Goal: Feedback & Contribution: Submit feedback/report problem

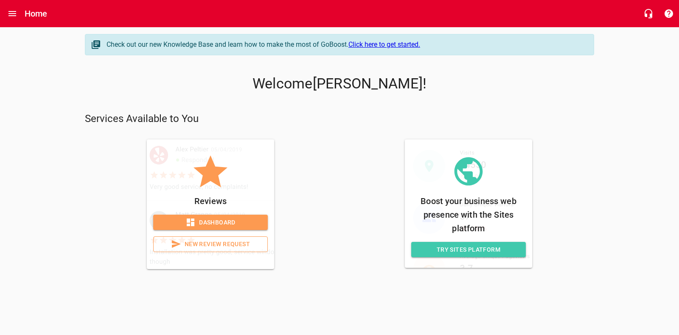
click at [225, 224] on span "Dashboard" at bounding box center [210, 222] width 101 height 11
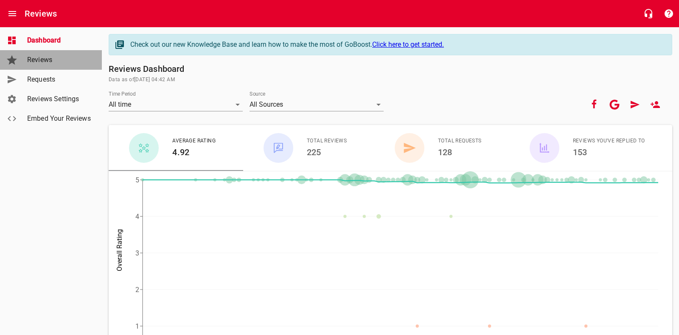
click at [28, 65] on span "Reviews" at bounding box center [59, 60] width 65 height 10
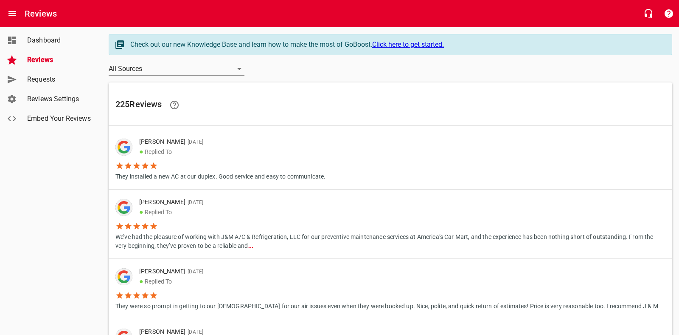
drag, startPoint x: 59, startPoint y: 76, endPoint x: 62, endPoint y: 79, distance: 4.8
click at [59, 76] on span "Requests" at bounding box center [59, 79] width 65 height 10
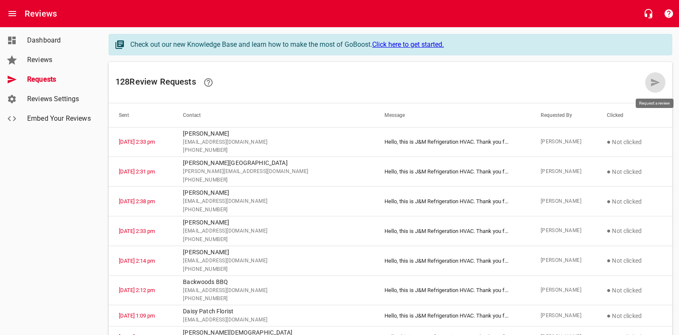
click at [658, 84] on icon at bounding box center [656, 82] width 10 height 10
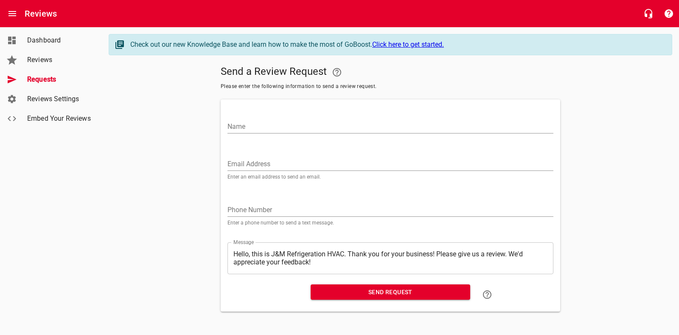
click at [265, 128] on input "Name" at bounding box center [391, 127] width 326 height 14
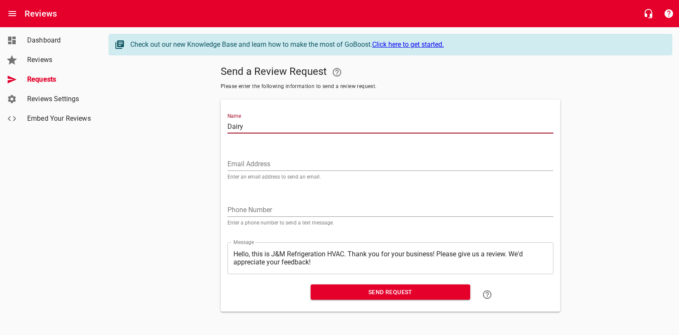
type input "Dairy Queen"
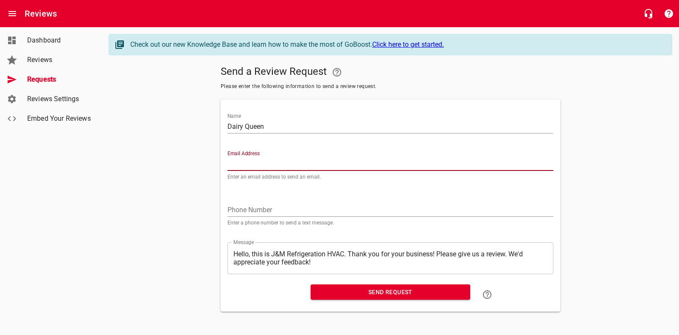
click at [276, 160] on input "Email Address" at bounding box center [391, 164] width 326 height 14
type input "[EMAIL_ADDRESS][DOMAIN_NAME]"
click at [322, 264] on textarea "Hello, this is J&M Refrigeration HVAC. Thank you for your business! Please give…" at bounding box center [391, 258] width 314 height 16
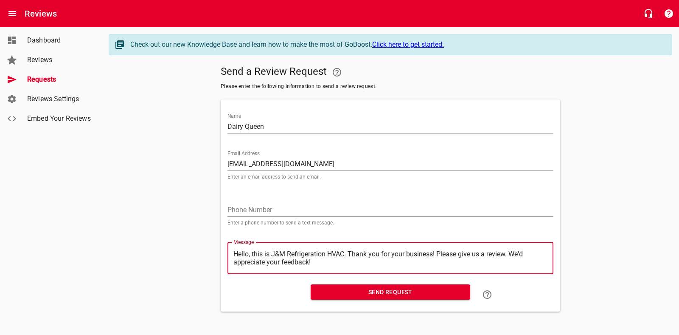
type textarea "Hello, this is J&M Refrigeration HVAC. Thank you for your business! Please give…"
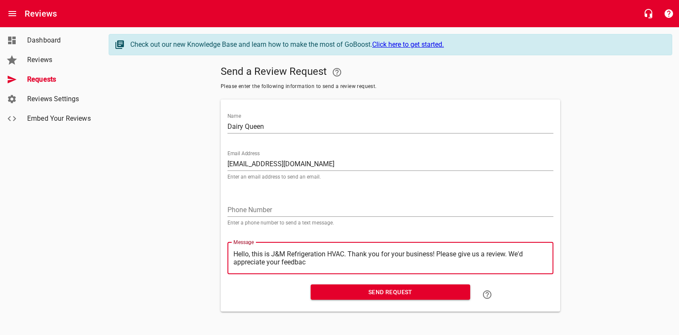
type textarea "Hello, this is J&M Refrigeration HVAC. Thank you for your business! Please give…"
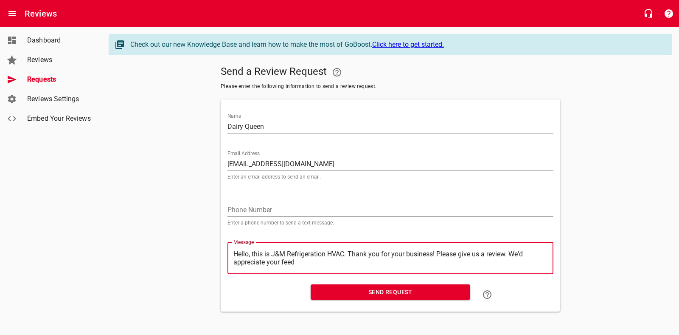
type textarea "Hello, this is J&M Refrigeration HVAC. Thank you for your business! Please give…"
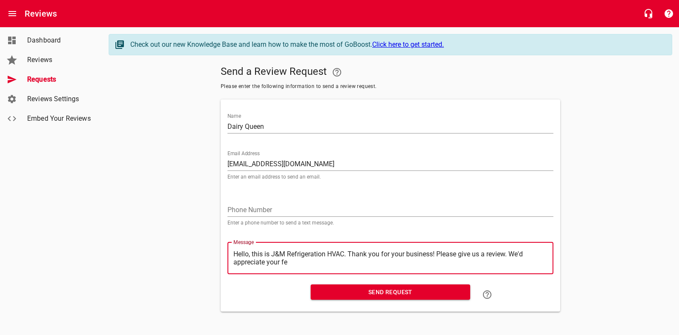
type textarea "Hello, this is J&M Refrigeration HVAC. Thank you for your business! Please give…"
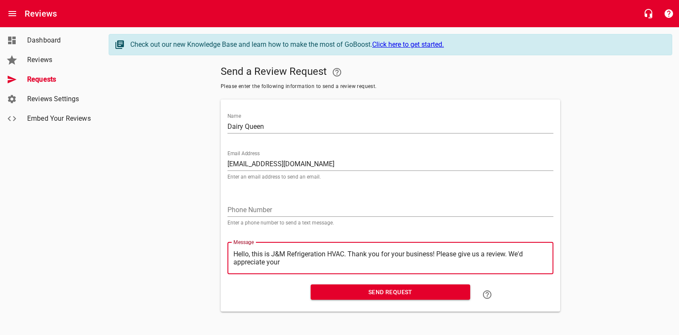
type textarea "Hello, this is J&M Refrigeration HVAC. Thank you for your business! Please give…"
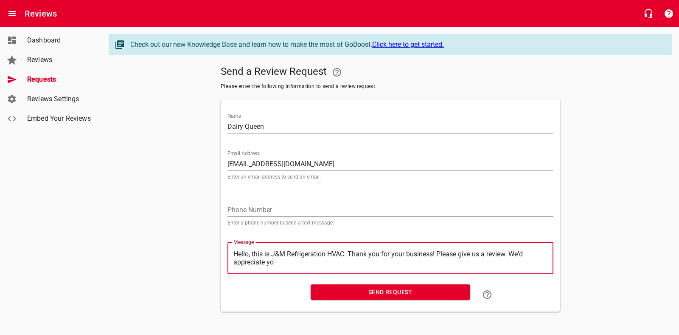
type textarea "Hello, this is J&M Refrigeration HVAC. Thank you for your business! Please give…"
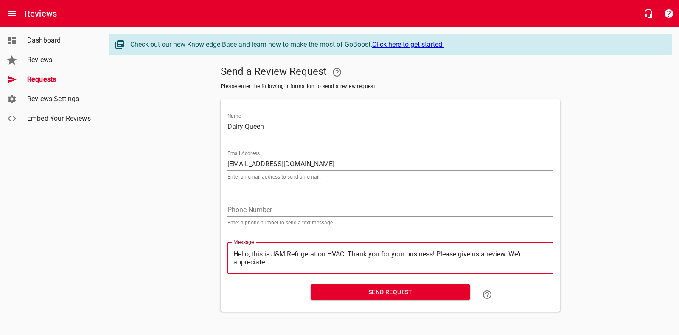
type textarea "Hello, this is J&M Refrigeration HVAC. Thank you for your business! Please give…"
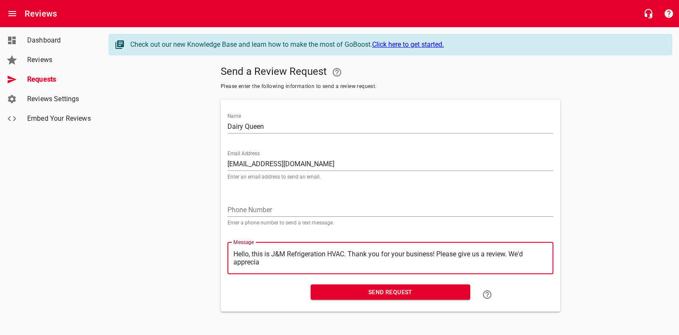
type textarea "Hello, this is J&M Refrigeration HVAC. Thank you for your business! Please give…"
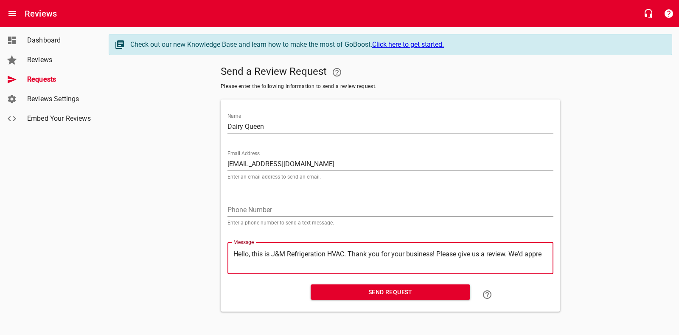
type textarea "Hello, this is J&M Refrigeration HVAC. Thank you for your business! Please give…"
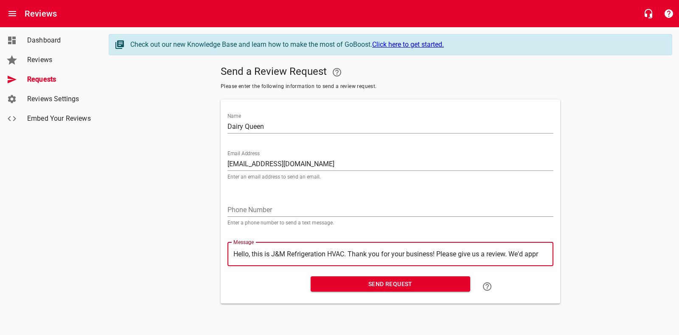
type textarea "Hello, this is J&M Refrigeration HVAC. Thank you for your business! Please give…"
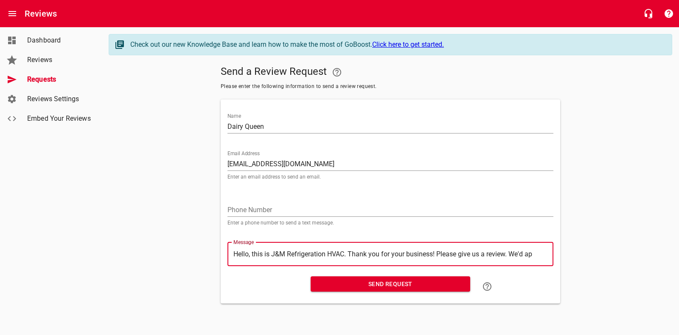
type textarea "Hello, this is J&M Refrigeration HVAC. Thank you for your business! Please give…"
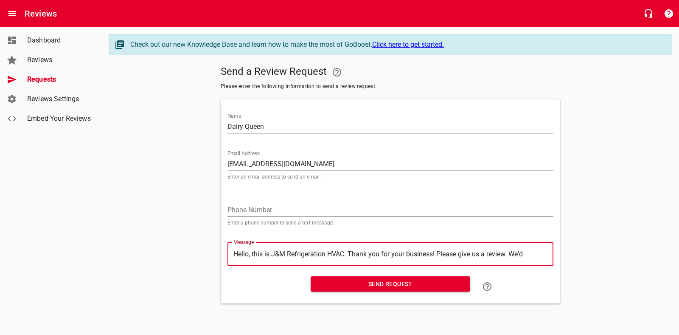
type textarea "Hello, this is J&M Refrigeration HVAC. Thank you for your business! Please give…"
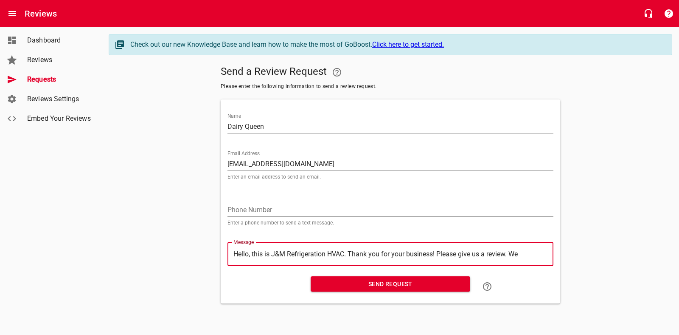
type textarea "Hello, this is J&M Refrigeration HVAC. Thank you for your business! Please give…"
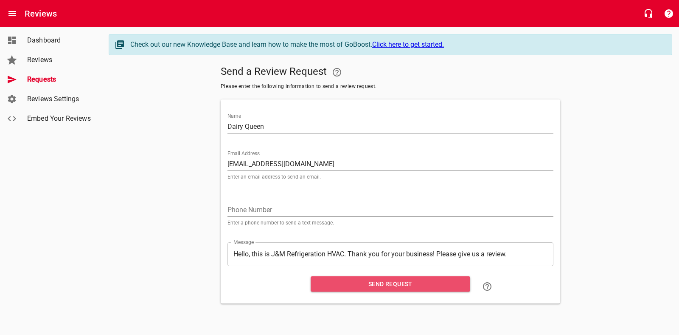
drag, startPoint x: 409, startPoint y: 285, endPoint x: 416, endPoint y: 285, distance: 7.3
click at [408, 285] on span "Send Request" at bounding box center [391, 284] width 146 height 11
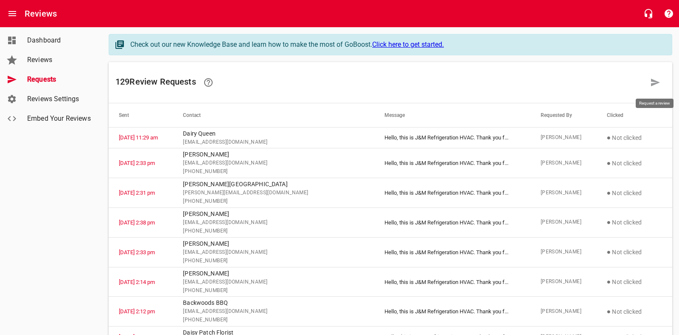
click at [657, 82] on icon at bounding box center [656, 82] width 10 height 10
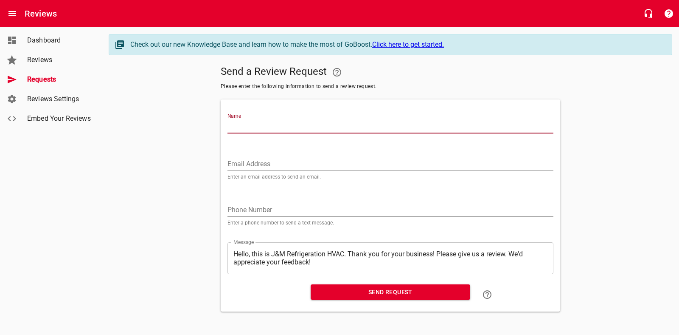
drag, startPoint x: 241, startPoint y: 123, endPoint x: 226, endPoint y: 118, distance: 16.1
click at [241, 123] on input "Name" at bounding box center [391, 127] width 326 height 14
type input "[PERSON_NAME]"
click at [269, 166] on input "Email Address" at bounding box center [391, 164] width 326 height 14
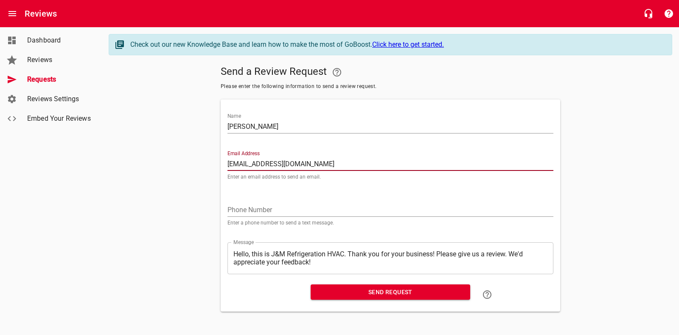
type input "[EMAIL_ADDRESS][DOMAIN_NAME]"
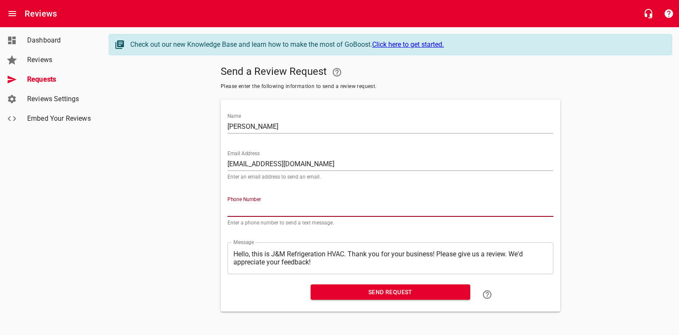
drag, startPoint x: 251, startPoint y: 206, endPoint x: 247, endPoint y: 203, distance: 5.7
click at [251, 206] on input "tel" at bounding box center [391, 210] width 326 height 14
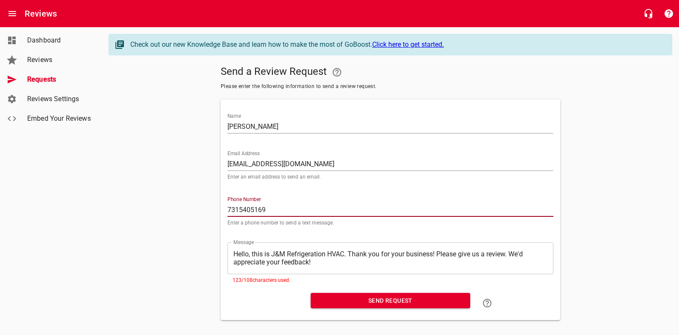
type input "7315405169"
click at [333, 266] on textarea "Hello, this is J&M Refrigeration HVAC. Thank you for your business! Please give…" at bounding box center [391, 258] width 314 height 16
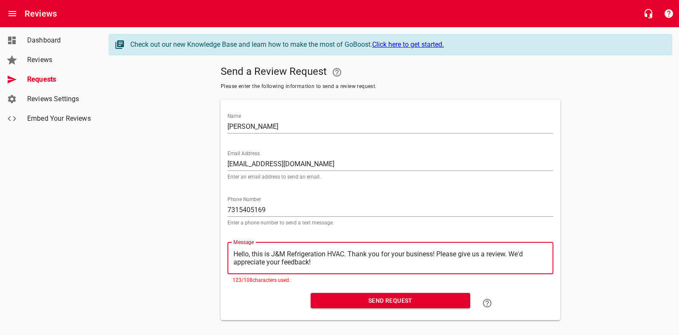
type textarea "Hello, this is J&M Refrigeration HVAC. Thank you for your business! Please give…"
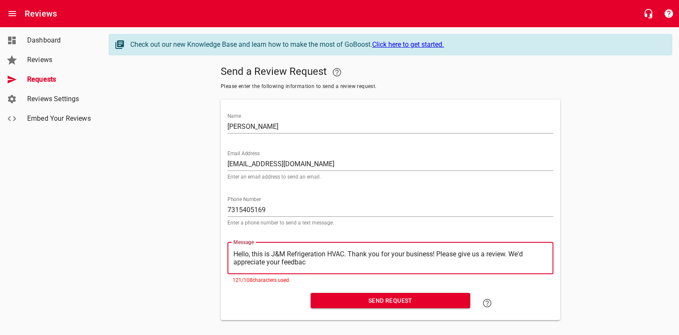
type textarea "Hello, this is J&M Refrigeration HVAC. Thank you for your business! Please give…"
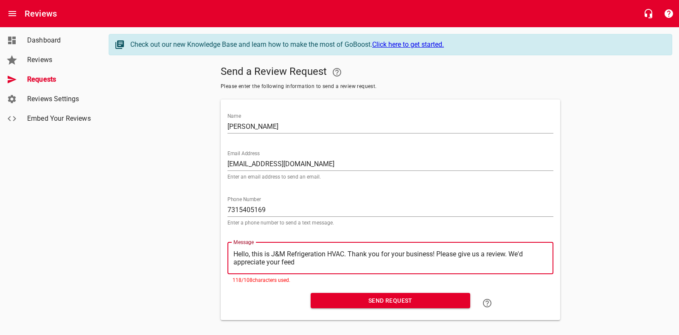
type textarea "Hello, this is J&M Refrigeration HVAC. Thank you for your business! Please give…"
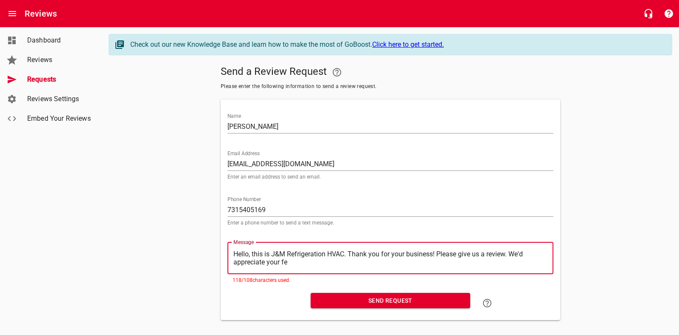
type textarea "Hello, this is J&M Refrigeration HVAC. Thank you for your business! Please give…"
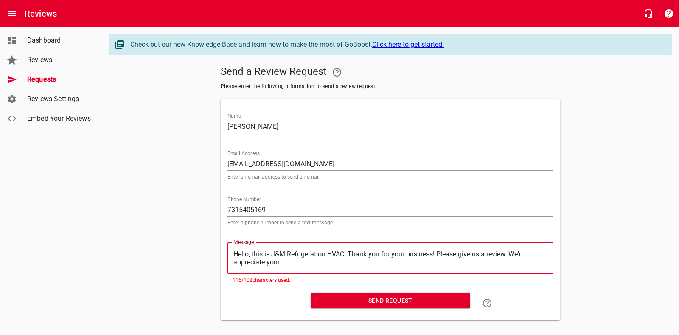
type textarea "Hello, this is J&M Refrigeration HVAC. Thank you for your business! Please give…"
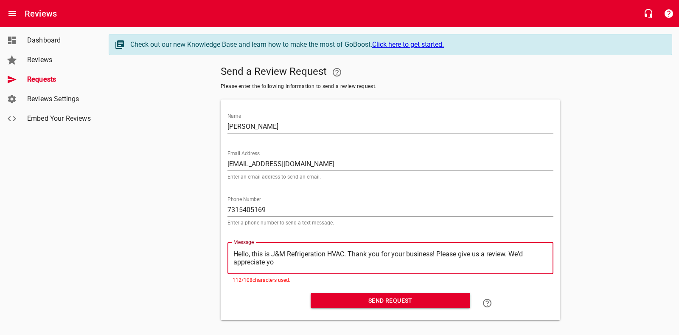
type textarea "Hello, this is J&M Refrigeration HVAC. Thank you for your business! Please give…"
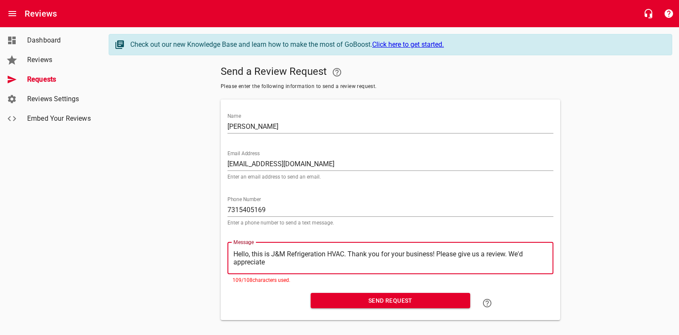
type textarea "Hello, this is J&M Refrigeration HVAC. Thank you for your business! Please give…"
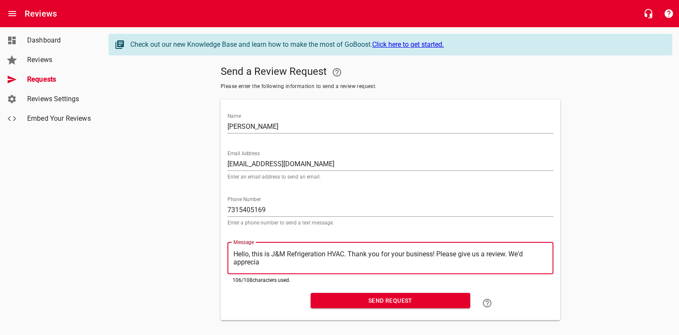
type textarea "Hello, this is J&M Refrigeration HVAC. Thank you for your business! Please give…"
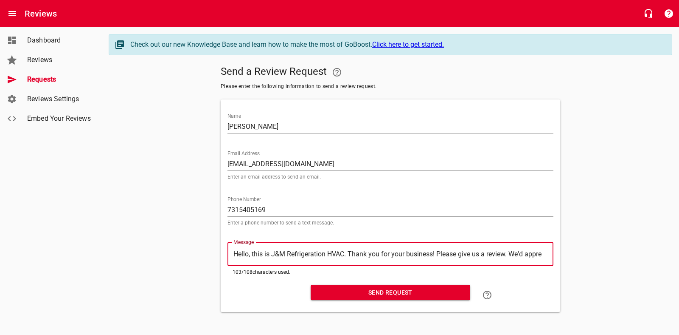
type textarea "Hello, this is J&M Refrigeration HVAC. Thank you for your business! Please give…"
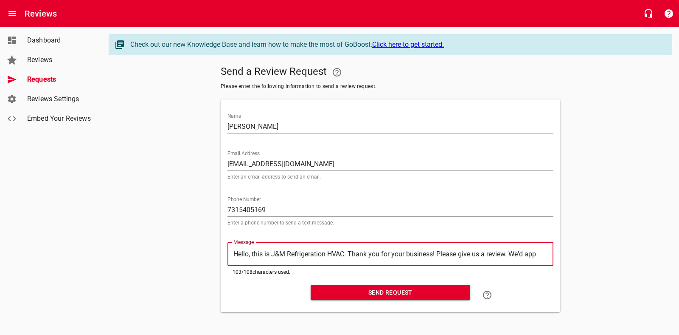
type textarea "Hello, this is J&M Refrigeration HVAC. Thank you for your business! Please give…"
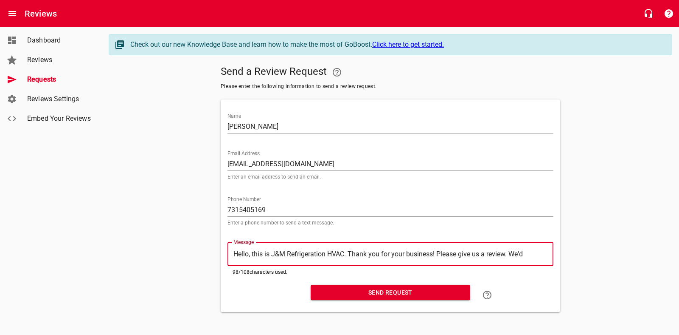
type textarea "Hello, this is J&M Refrigeration HVAC. Thank you for your business! Please give…"
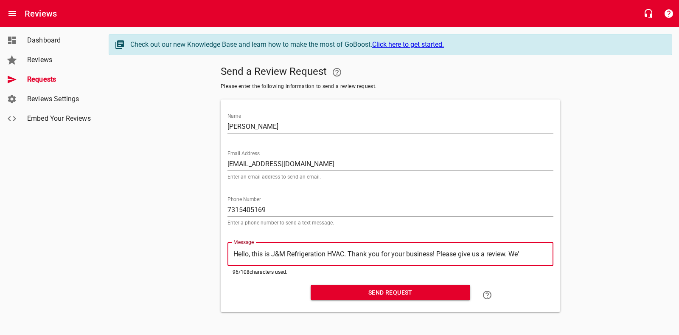
type textarea "Hello, this is J&M Refrigeration HVAC. Thank you for your business! Please give…"
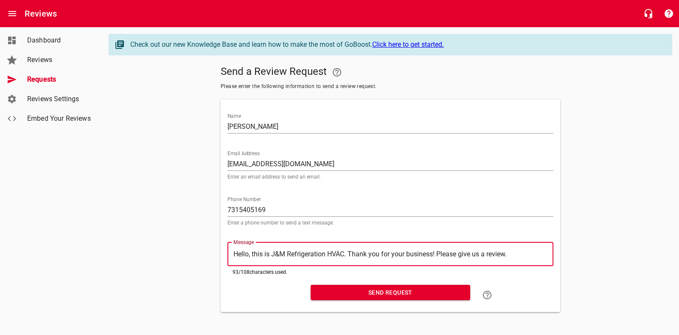
type textarea "Hello, this is J&M Refrigeration HVAC. Thank you for your business! Please give…"
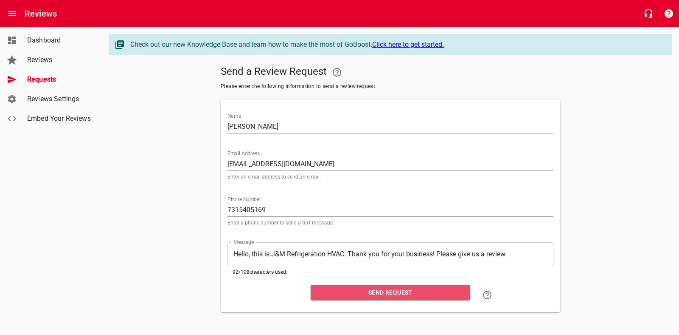
click at [374, 293] on span "Send Request" at bounding box center [391, 292] width 146 height 11
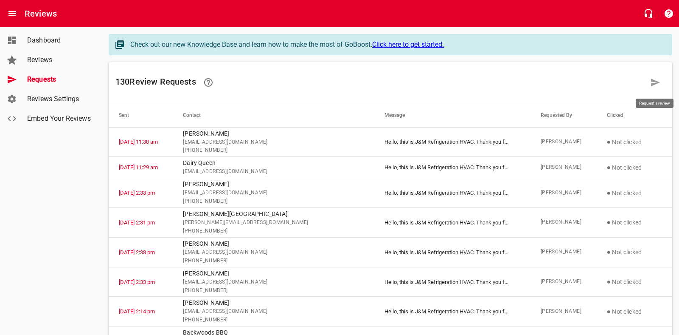
click at [654, 79] on icon at bounding box center [656, 82] width 10 height 10
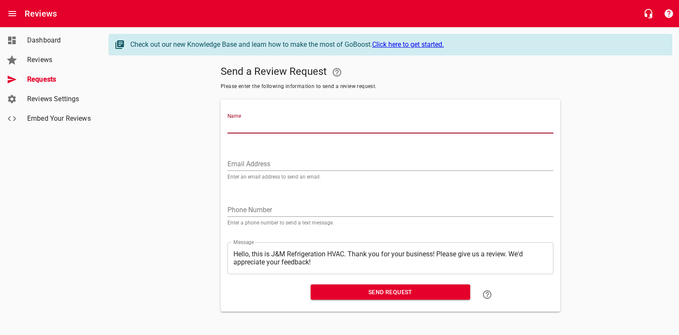
click at [247, 125] on input "Name" at bounding box center [391, 127] width 326 height 14
type input "Paradise Grill"
click at [236, 155] on div "Email Address Enter an email address to send an email." at bounding box center [391, 164] width 326 height 29
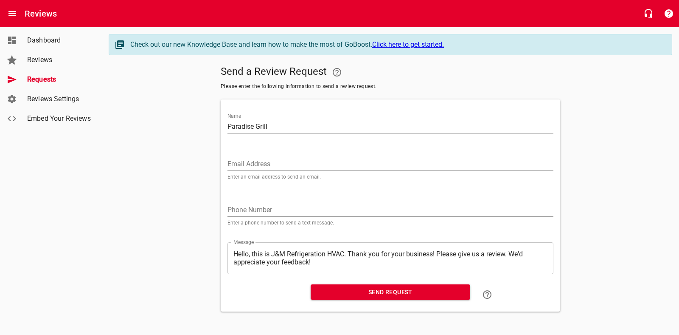
click at [238, 165] on input "Email Address" at bounding box center [391, 164] width 326 height 14
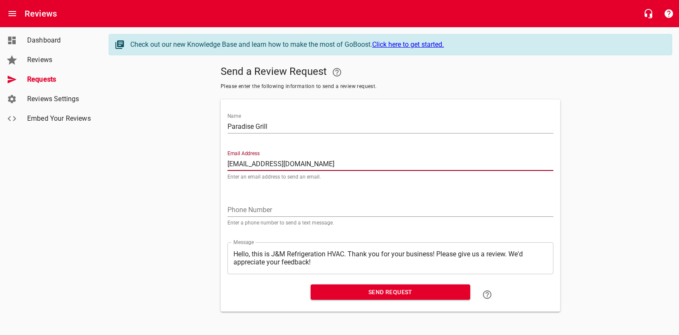
type input "[EMAIL_ADDRESS][DOMAIN_NAME]"
click at [242, 206] on input "tel" at bounding box center [391, 210] width 326 height 14
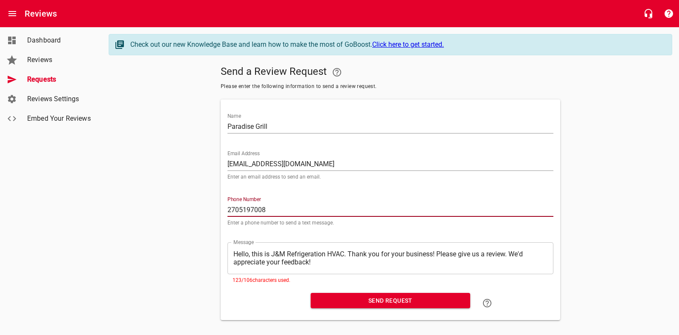
type input "2705197008"
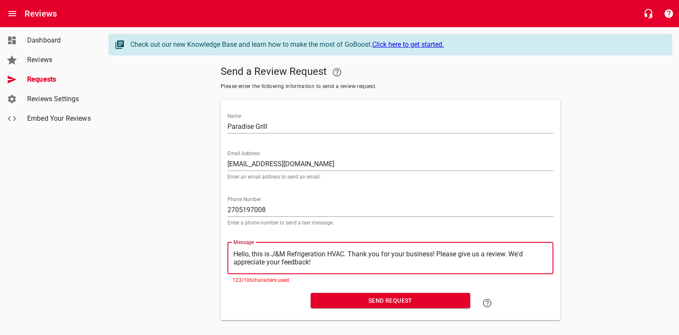
click at [330, 265] on textarea "Hello, this is J&M Refrigeration HVAC. Thank you for your business! Please give…" at bounding box center [391, 258] width 314 height 16
type textarea "Hello, this is J&M Refrigeration HVAC. Thank you for your business! Please give…"
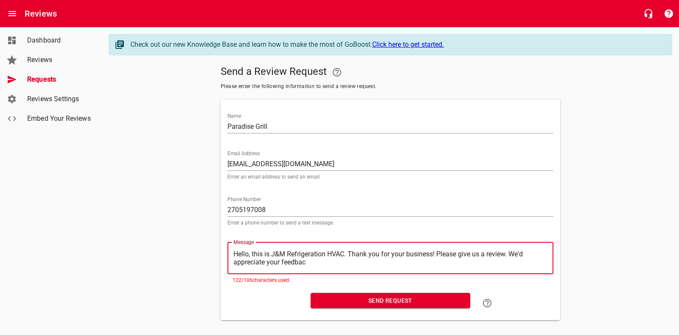
type textarea "Hello, this is J&M Refrigeration HVAC. Thank you for your business! Please give…"
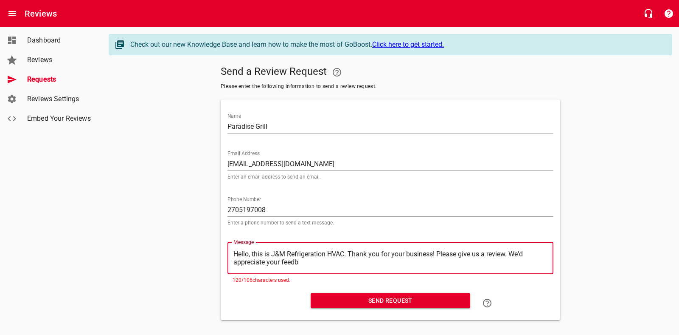
type textarea "Hello, this is J&M Refrigeration HVAC. Thank you for your business! Please give…"
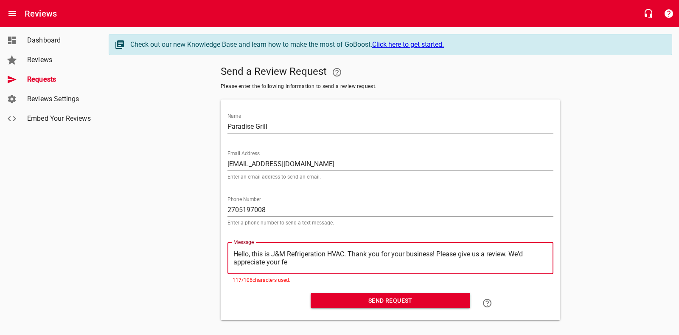
type textarea "Hello, this is J&M Refrigeration HVAC. Thank you for your business! Please give…"
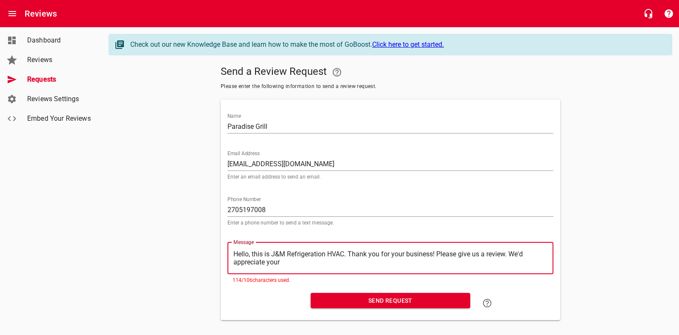
type textarea "Hello, this is J&M Refrigeration HVAC. Thank you for your business! Please give…"
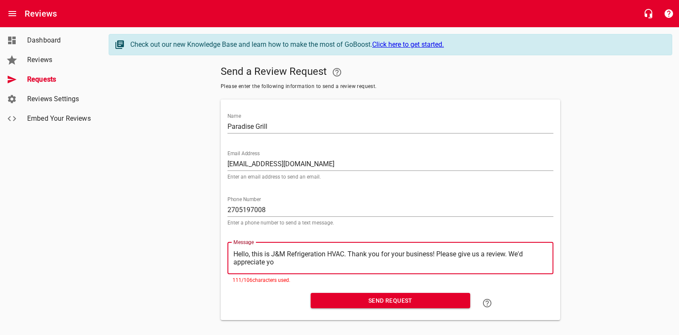
type textarea "Hello, this is J&M Refrigeration HVAC. Thank you for your business! Please give…"
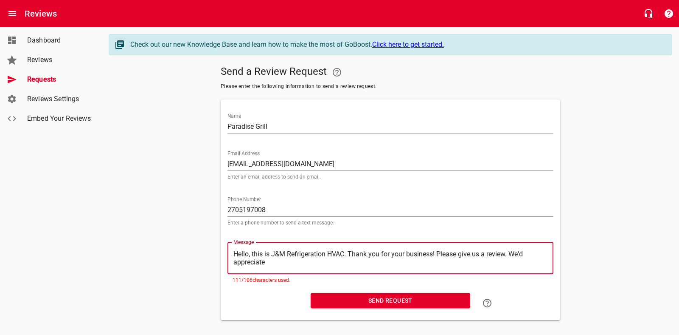
type textarea "Hello, this is J&M Refrigeration HVAC. Thank you for your business! Please give…"
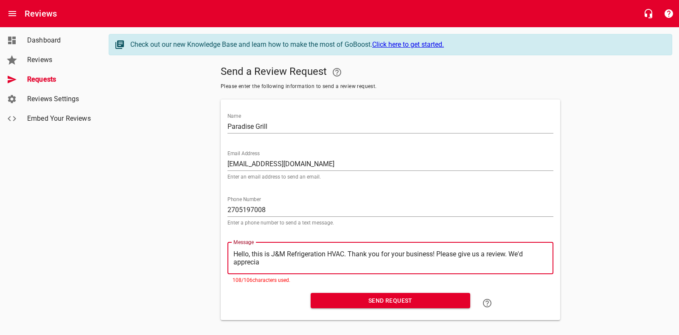
type textarea "Hello, this is J&M Refrigeration HVAC. Thank you for your business! Please give…"
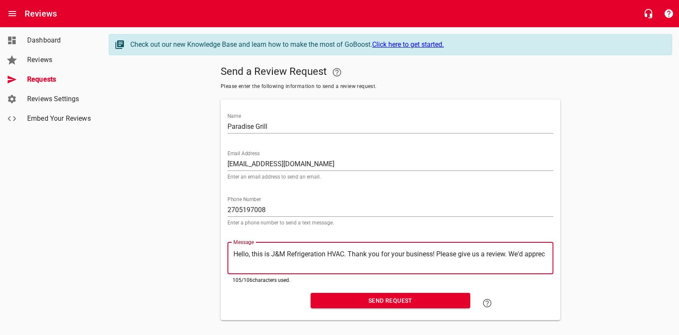
type textarea "Hello, this is J&M Refrigeration HVAC. Thank you for your business! Please give…"
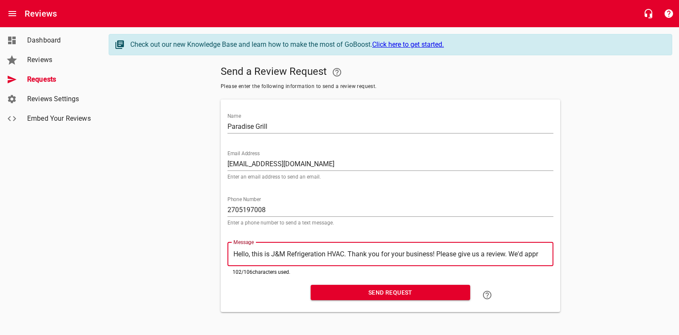
type textarea "Hello, this is J&M Refrigeration HVAC. Thank you for your business! Please give…"
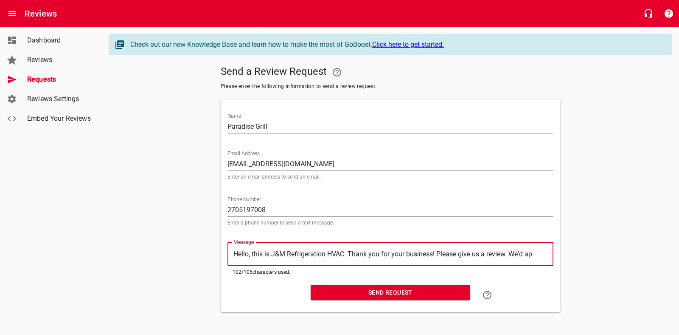
type textarea "Hello, this is J&M Refrigeration HVAC. Thank you for your business! Please give…"
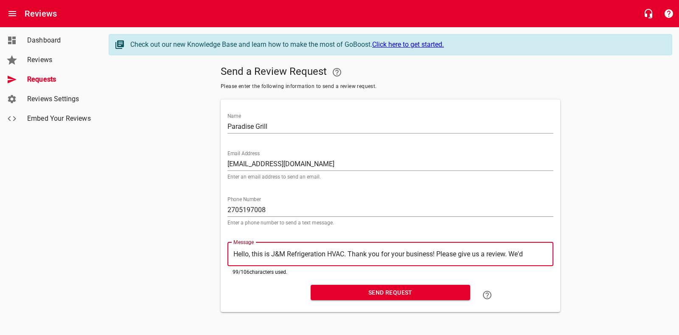
type textarea "Hello, this is J&M Refrigeration HVAC. Thank you for your business! Please give…"
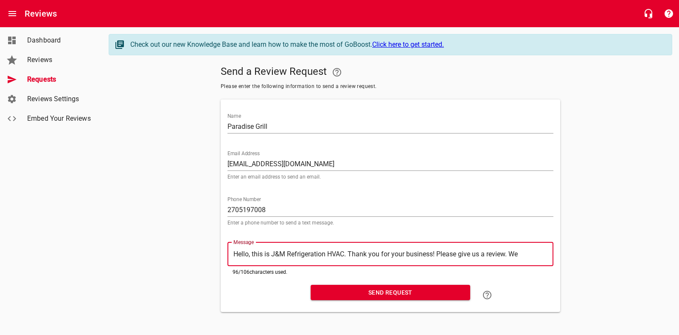
type textarea "Hello, this is J&M Refrigeration HVAC. Thank you for your business! Please give…"
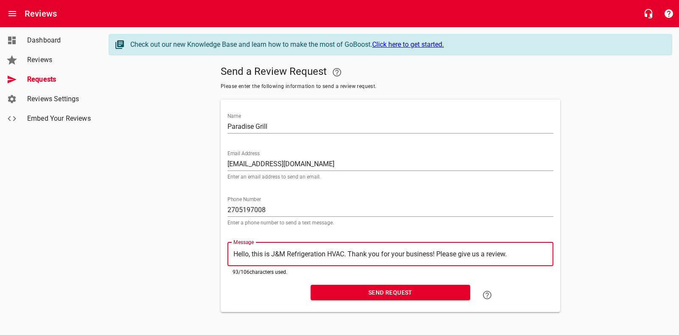
click at [391, 289] on span "Send Request" at bounding box center [391, 292] width 146 height 11
